Goal: Task Accomplishment & Management: Use online tool/utility

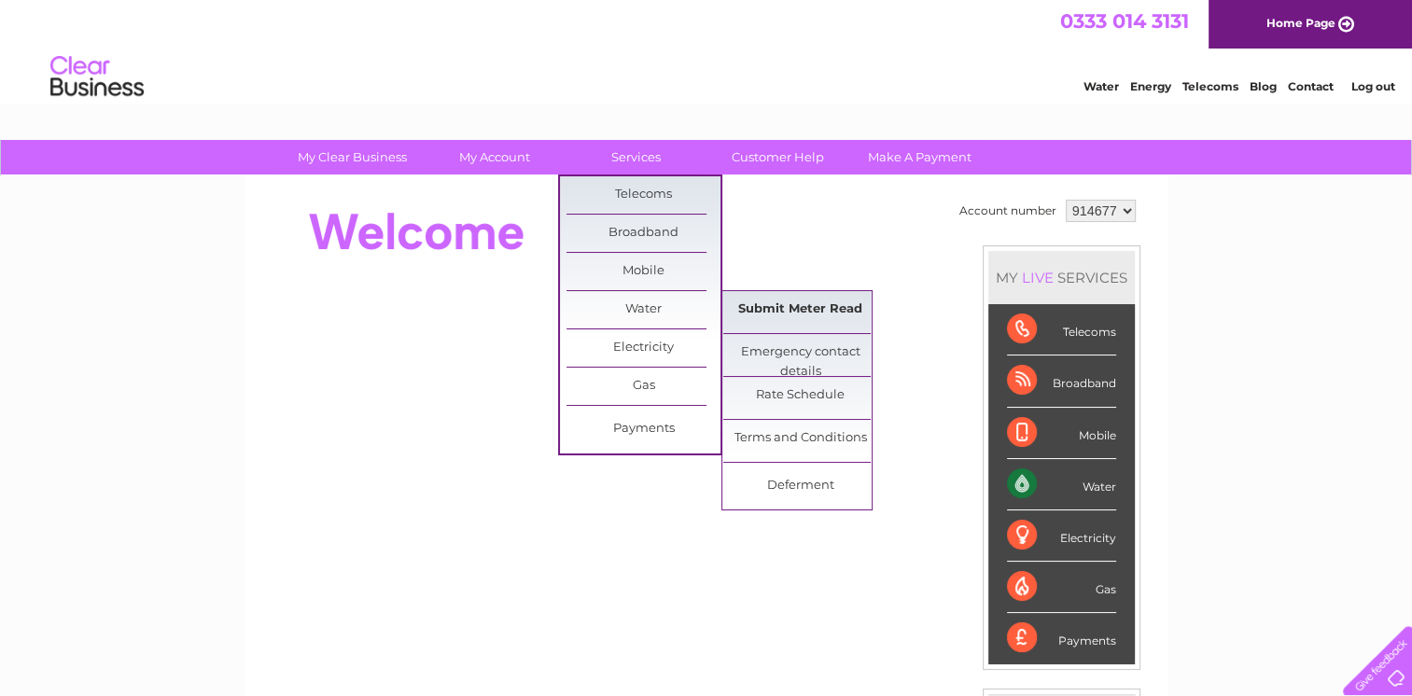
click at [743, 304] on link "Submit Meter Read" at bounding box center [800, 309] width 154 height 37
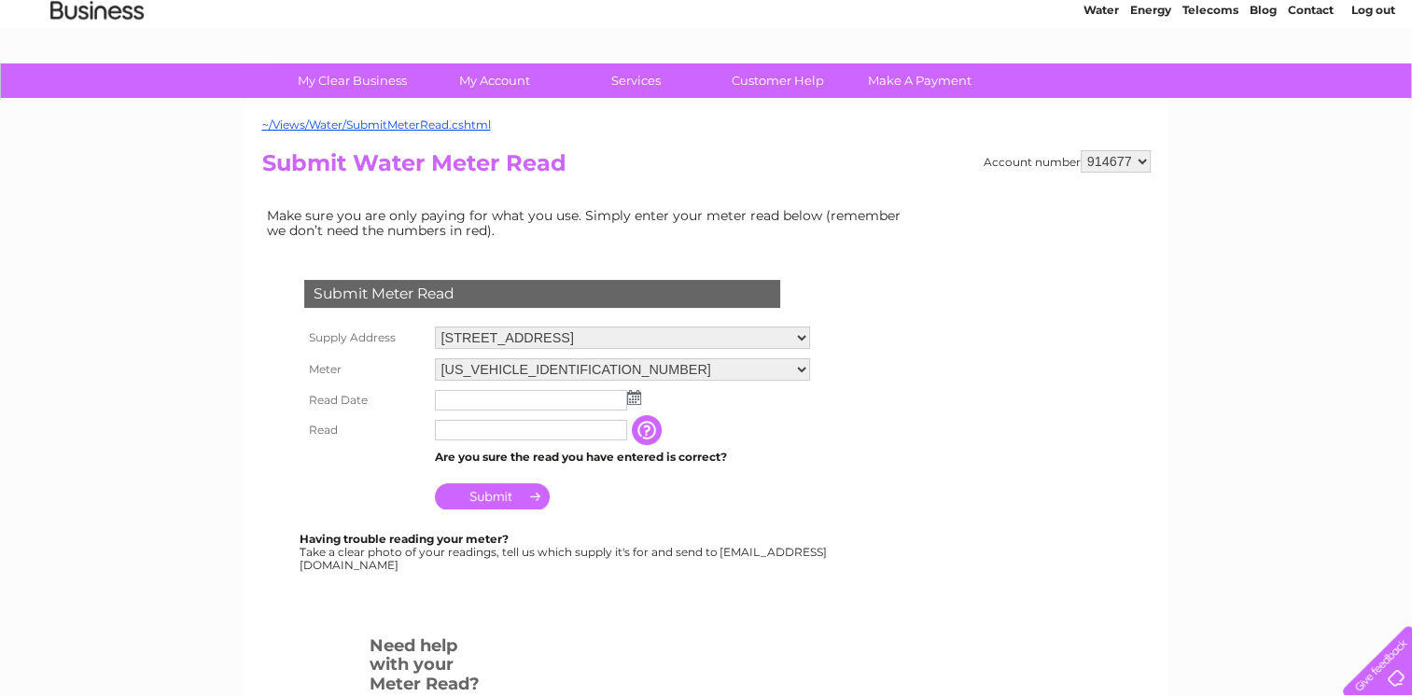
scroll to position [280, 0]
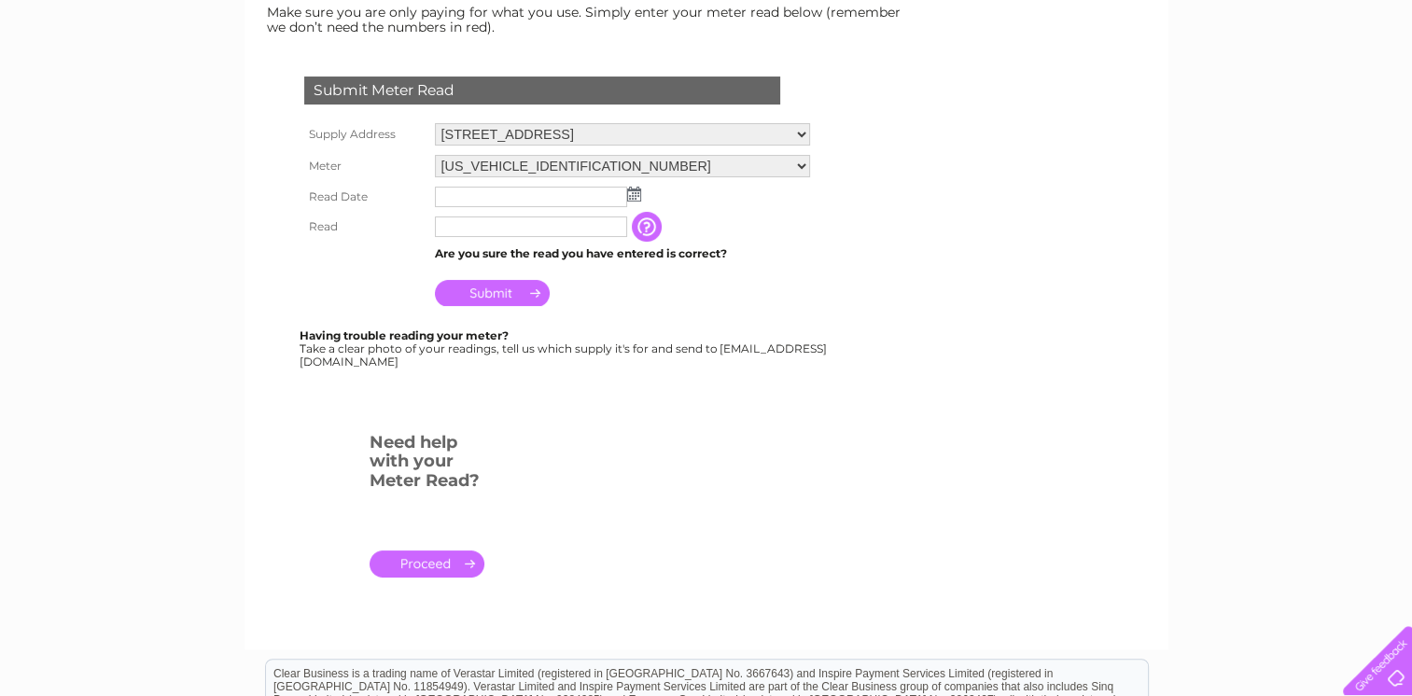
click at [635, 196] on img at bounding box center [634, 194] width 14 height 15
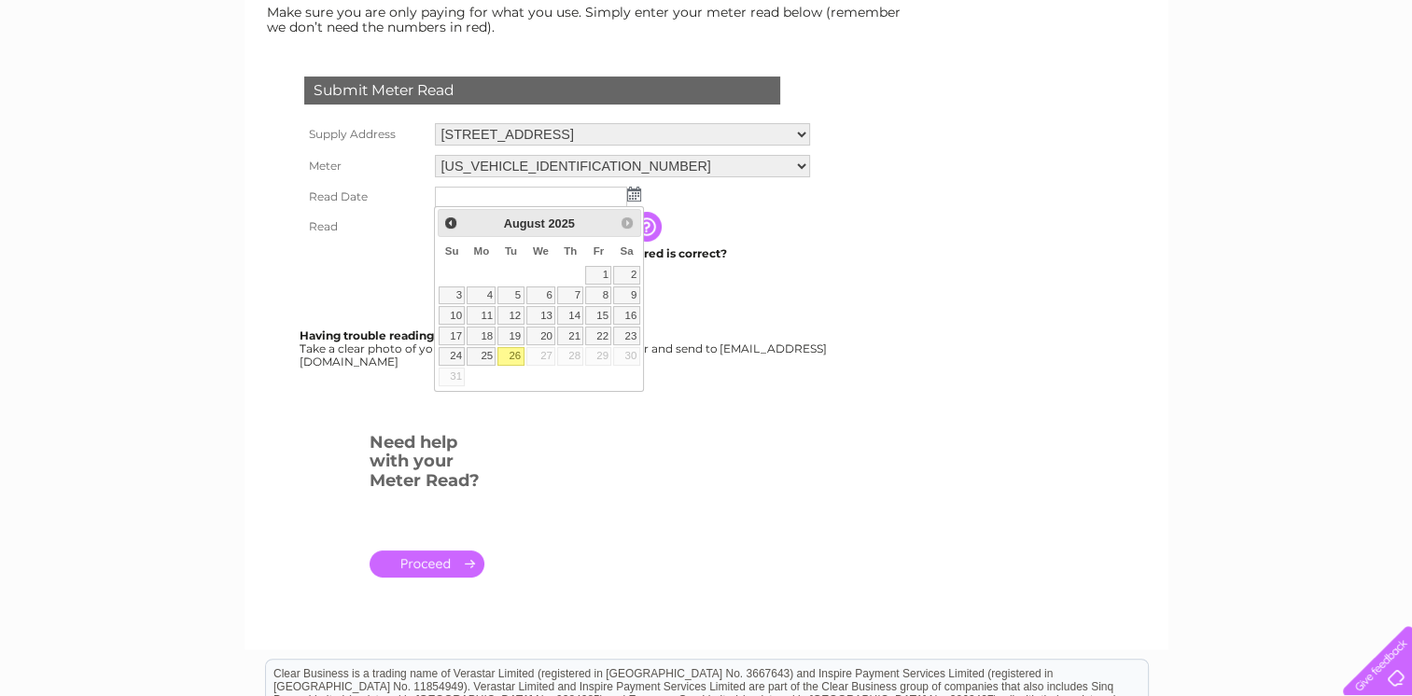
click at [517, 351] on link "26" at bounding box center [510, 356] width 26 height 19
type input "2025/08/26"
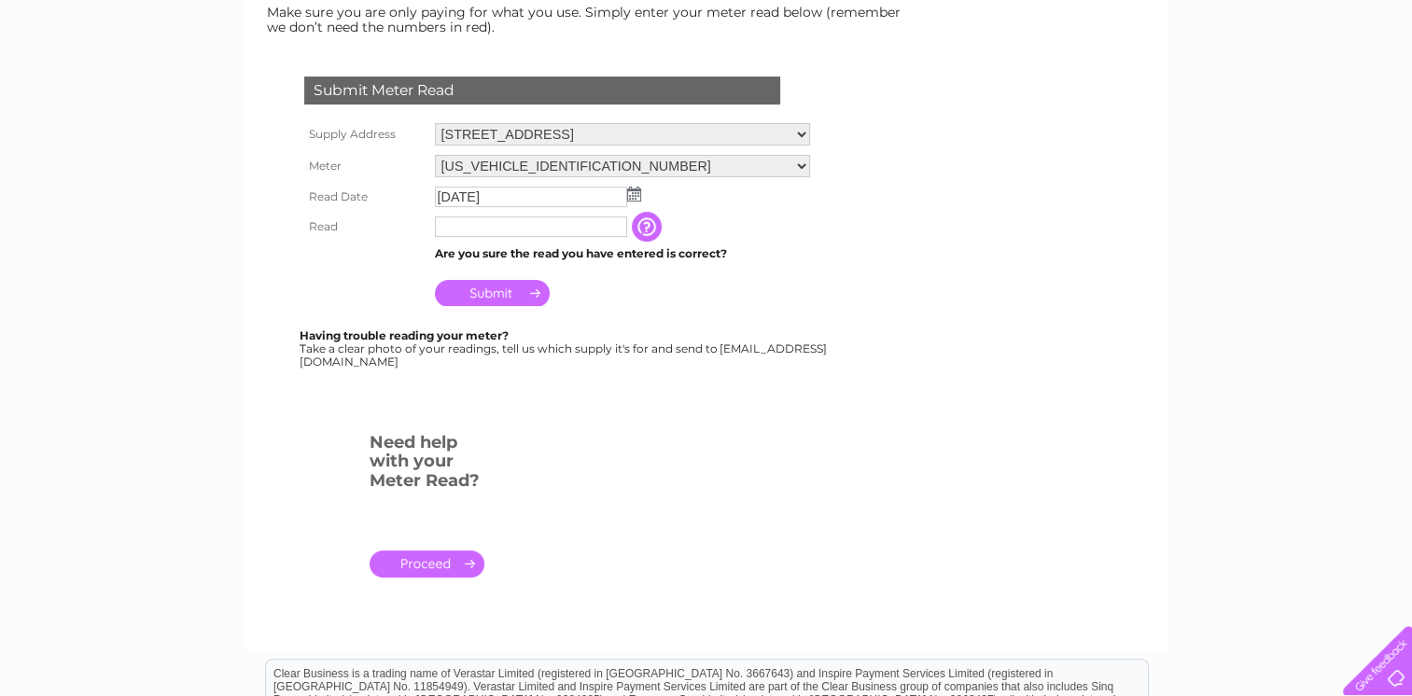
click at [590, 225] on input "text" at bounding box center [531, 226] width 192 height 21
type input "10"
click at [482, 296] on input "Submit" at bounding box center [492, 293] width 115 height 26
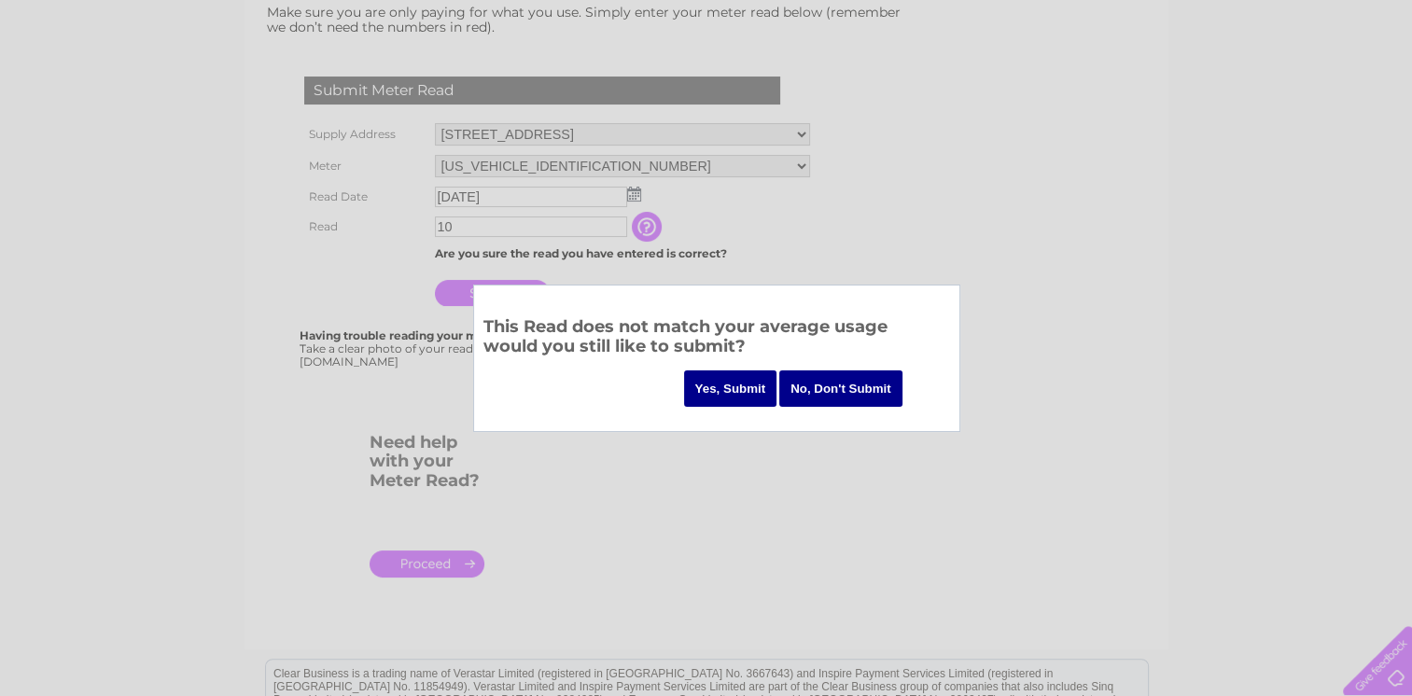
click at [734, 391] on input "Yes, Submit" at bounding box center [730, 388] width 93 height 36
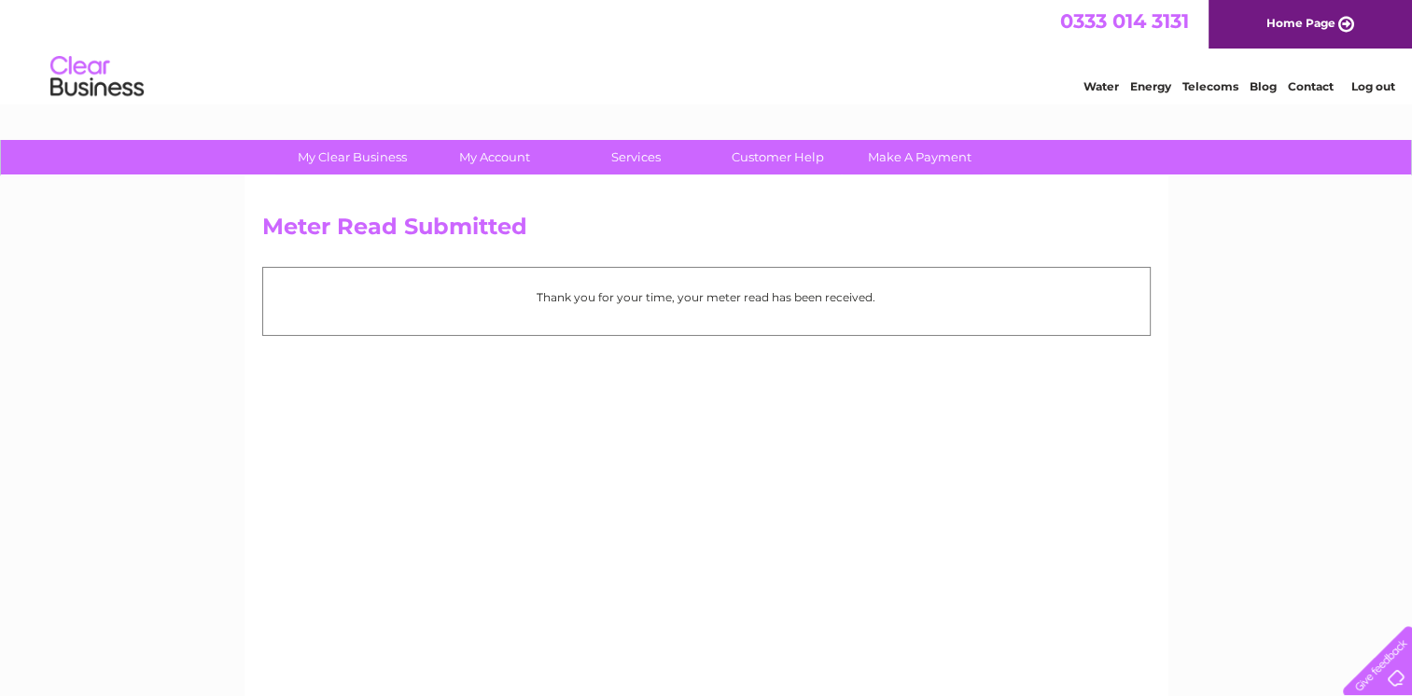
click at [1385, 88] on link "Log out" at bounding box center [1372, 86] width 44 height 14
